Goal: Information Seeking & Learning: Learn about a topic

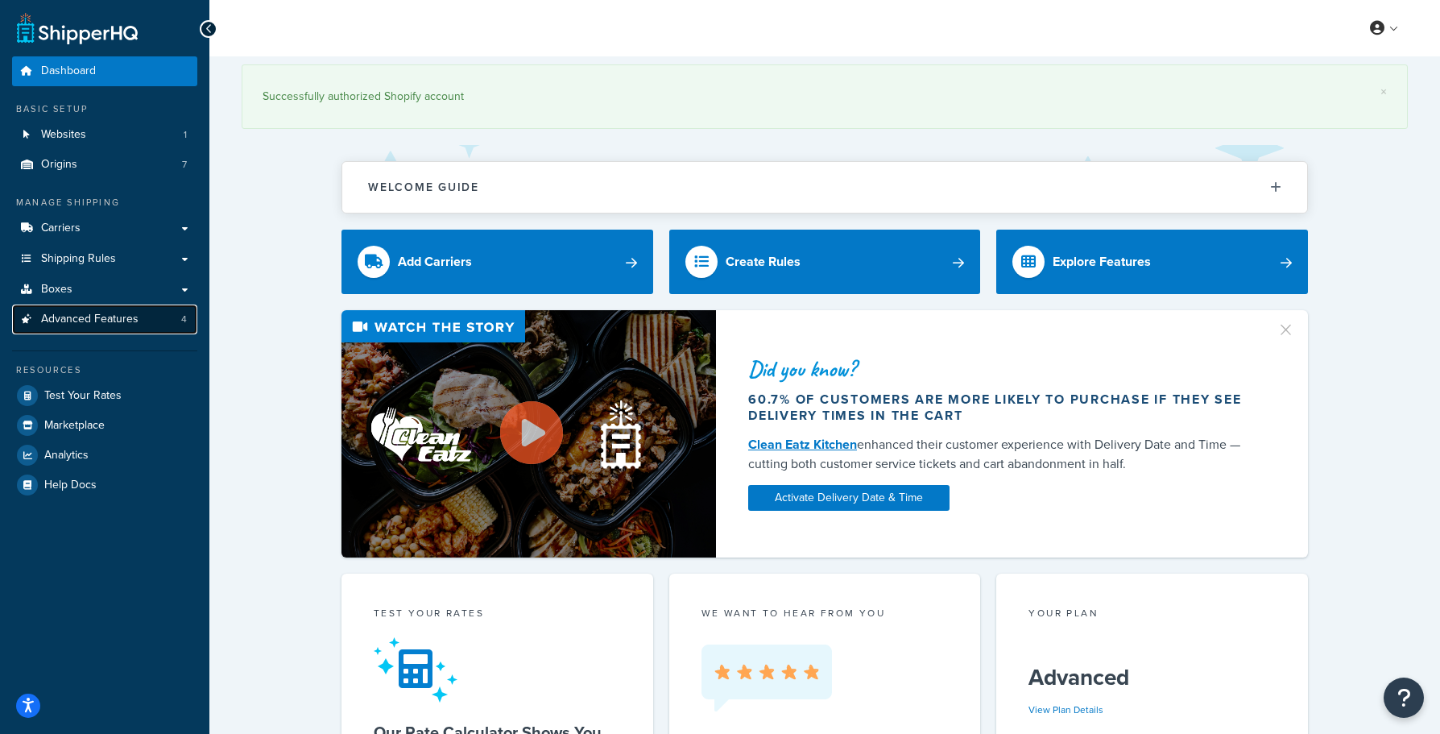
click at [119, 317] on span "Advanced Features" at bounding box center [89, 320] width 97 height 14
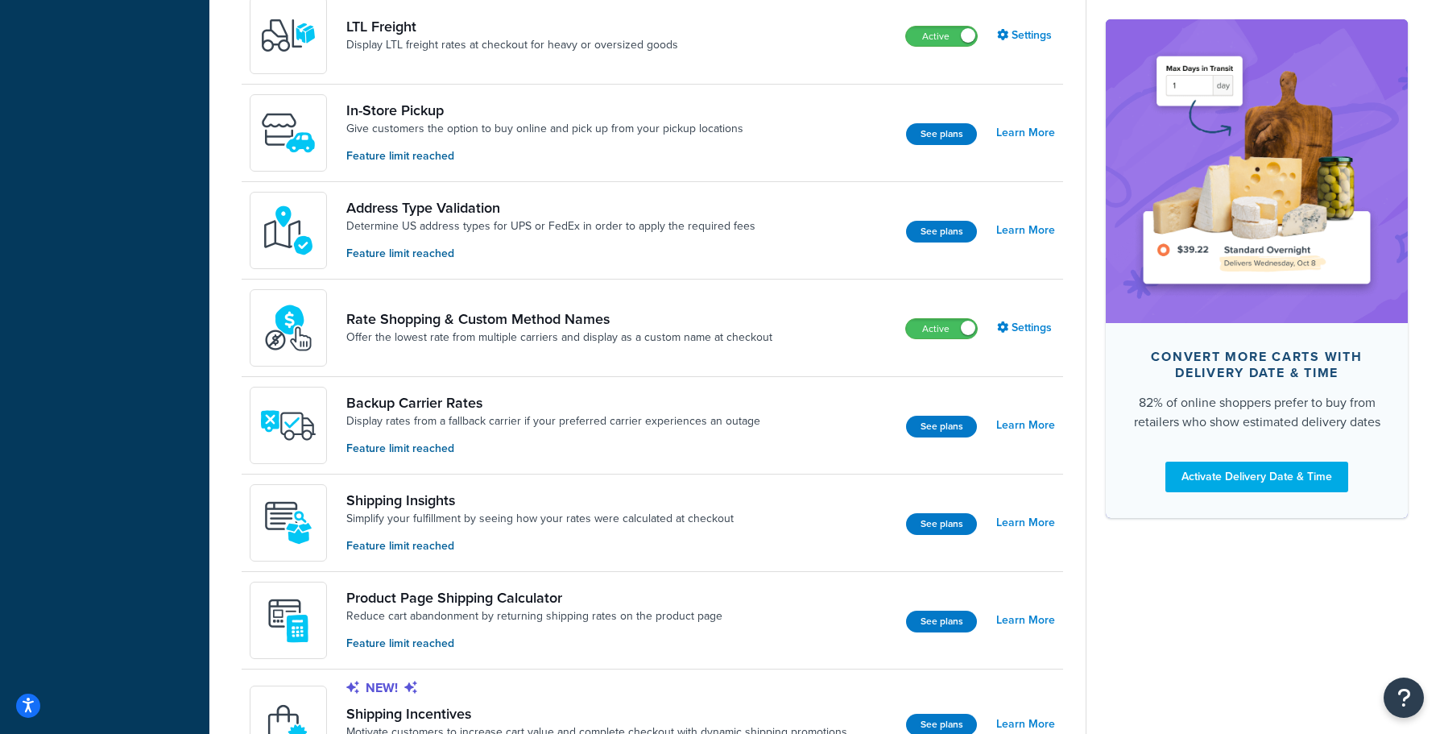
scroll to position [657, 0]
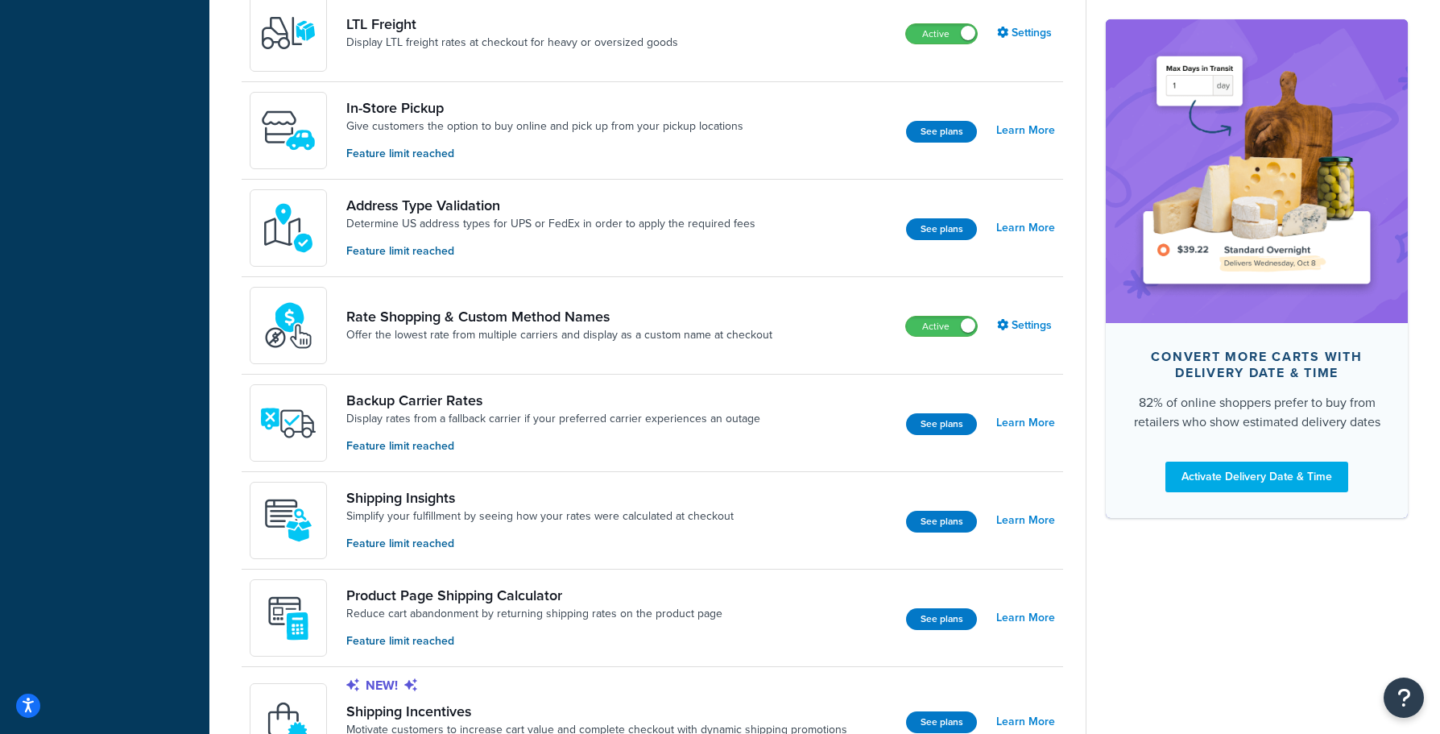
click at [428, 643] on p "Feature limit reached" at bounding box center [534, 641] width 376 height 18
click at [473, 610] on link "Reduce cart abandonment by returning shipping rates on the product page" at bounding box center [534, 614] width 376 height 16
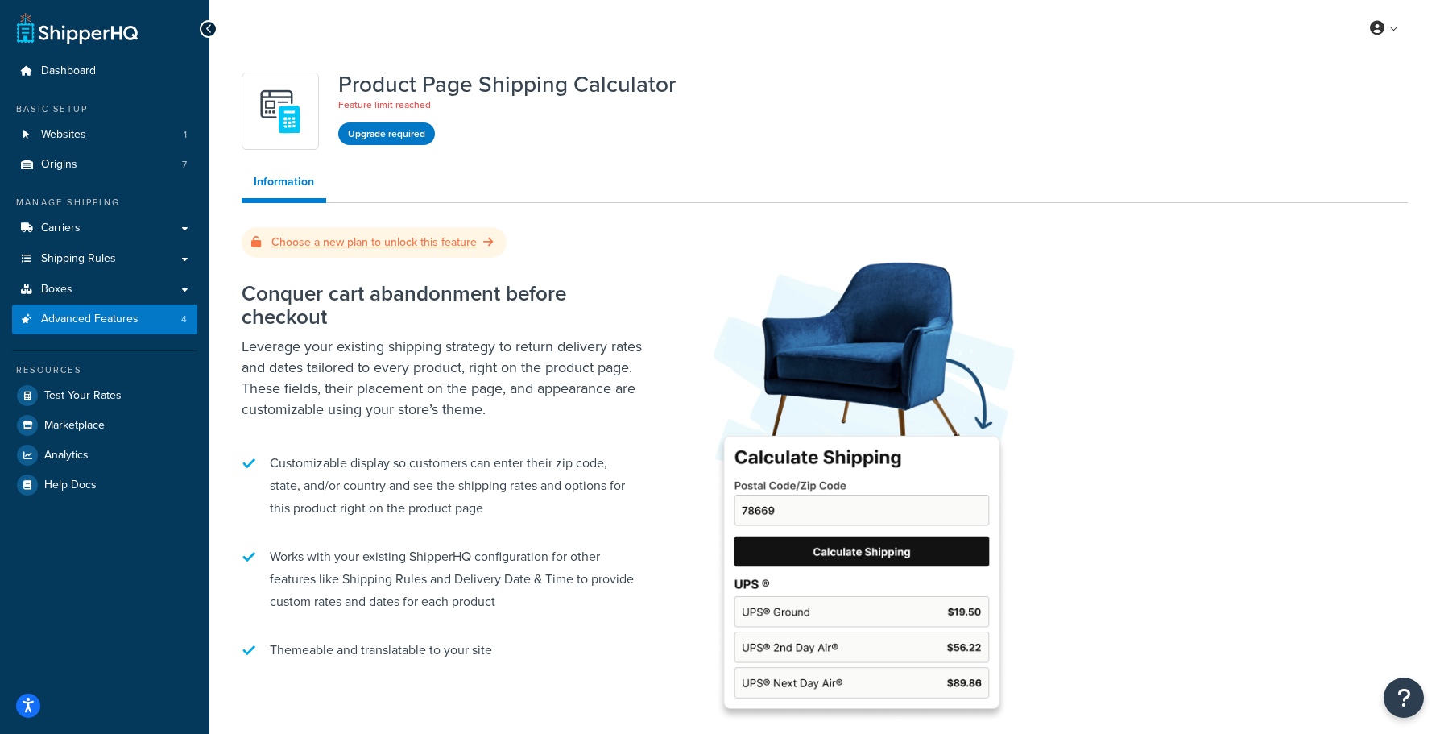
click at [368, 247] on link "Choose a new plan to unlock this feature" at bounding box center [374, 242] width 246 height 17
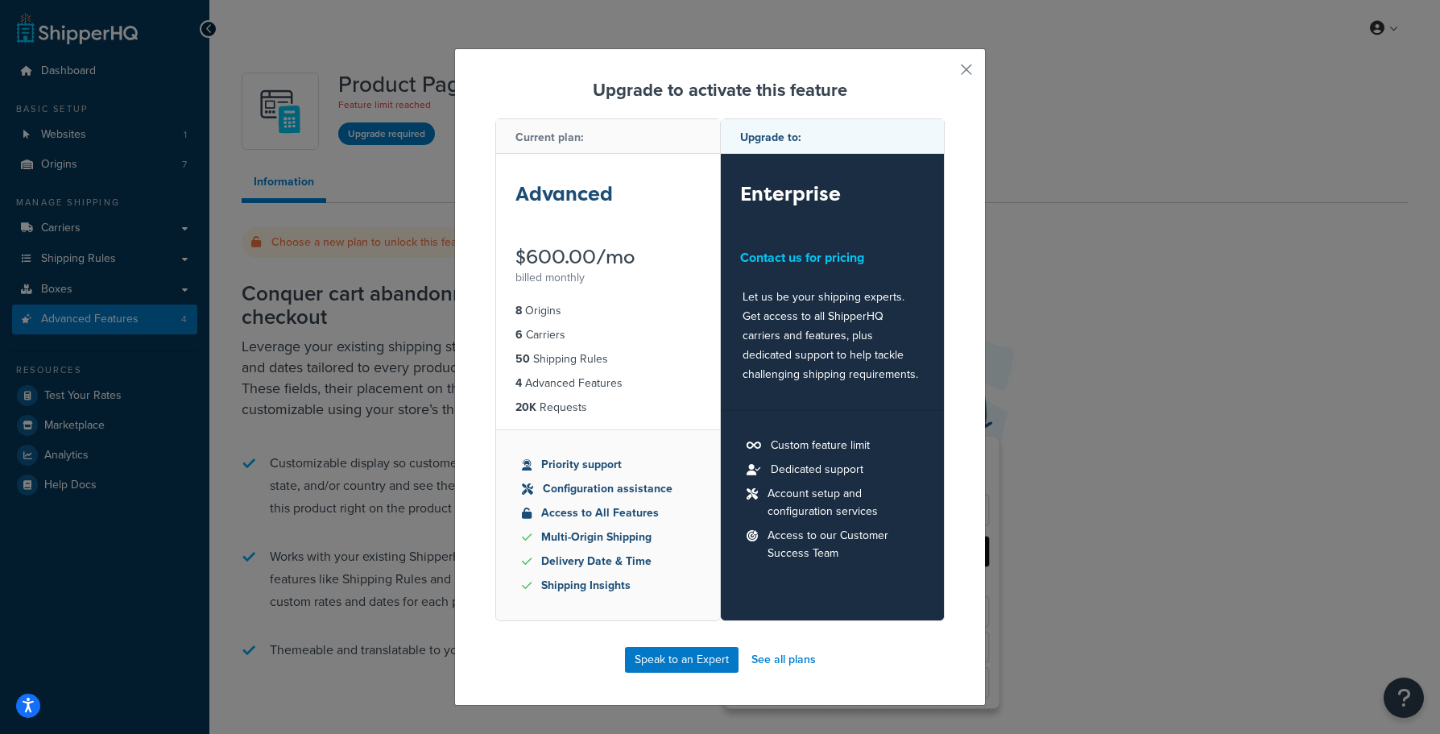
click at [567, 247] on div "$600.00/mo" at bounding box center [607, 256] width 185 height 19
click at [945, 73] on button "button" at bounding box center [943, 75] width 4 height 4
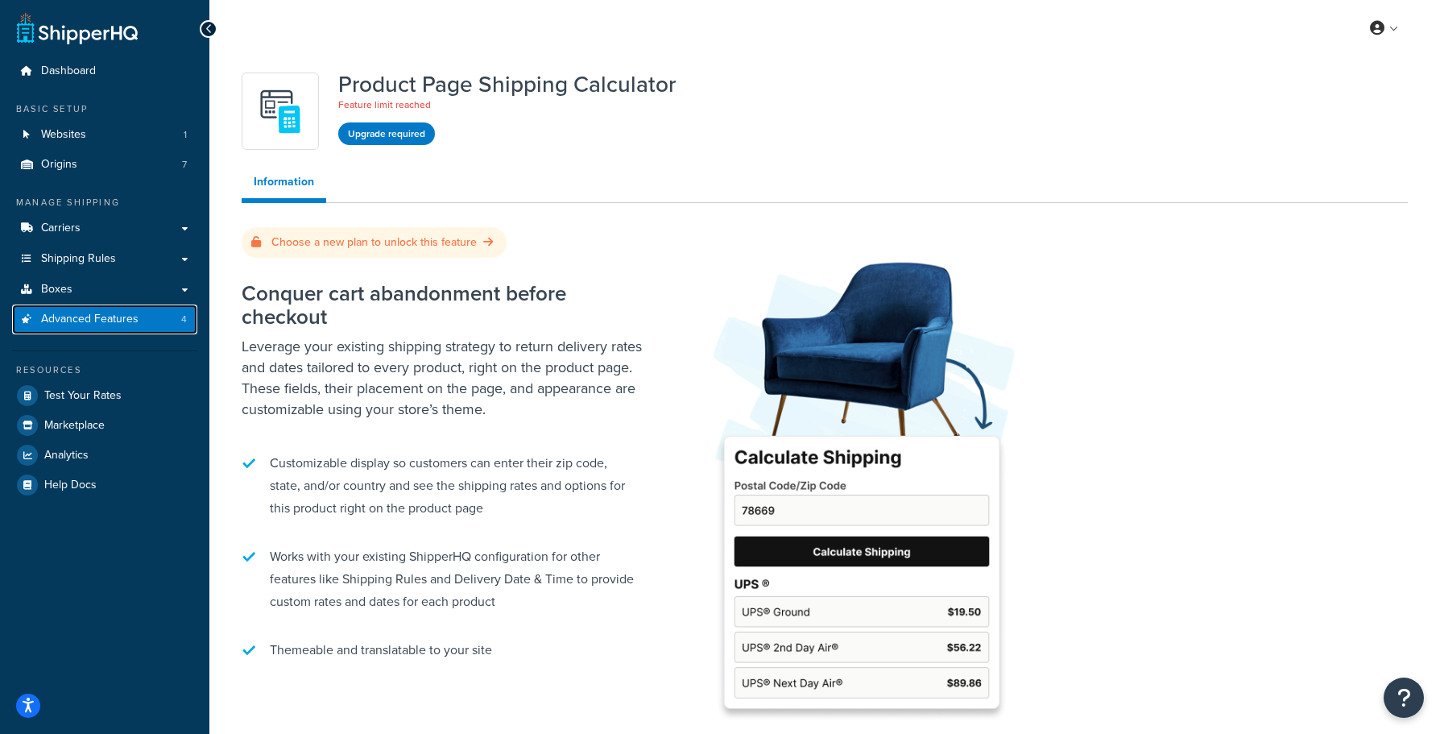
click at [110, 324] on span "Advanced Features" at bounding box center [89, 320] width 97 height 14
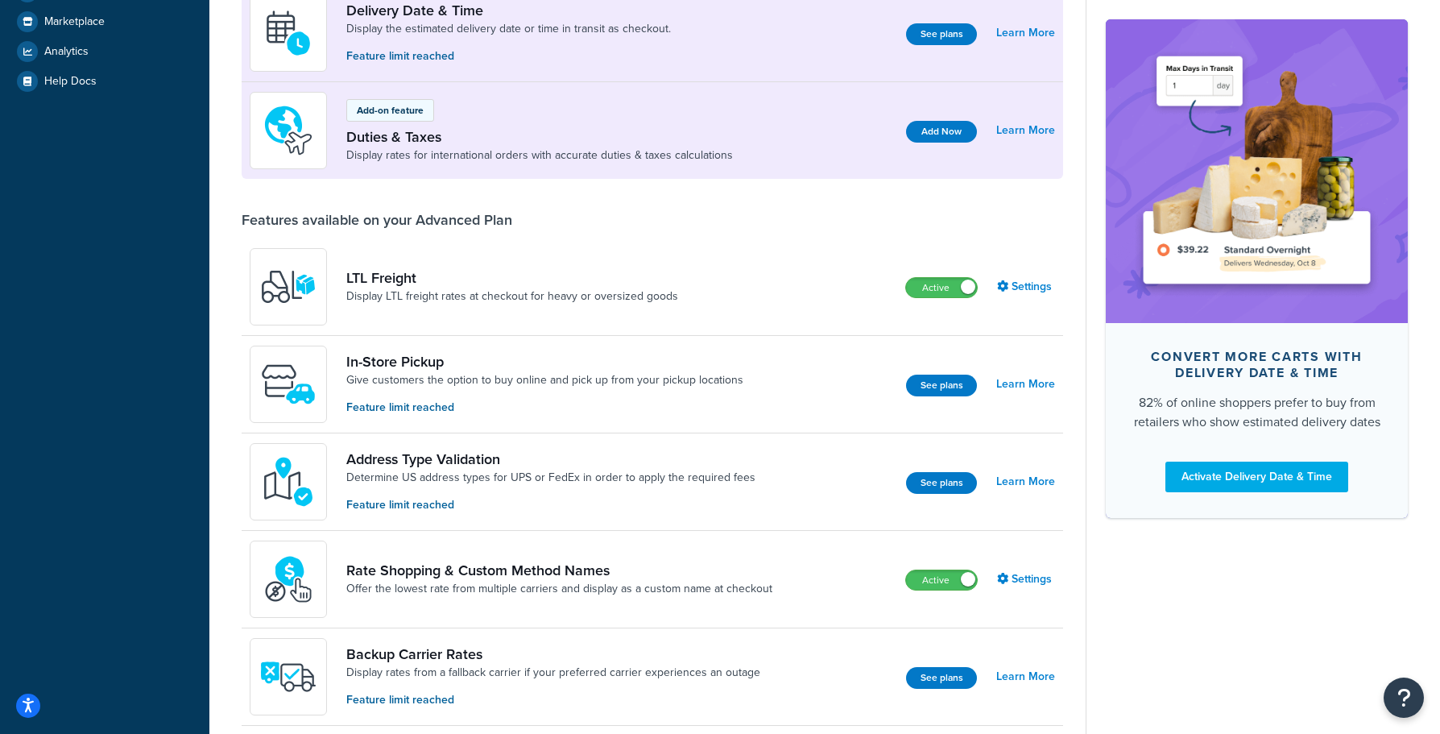
scroll to position [475, 0]
